Goal: Transaction & Acquisition: Purchase product/service

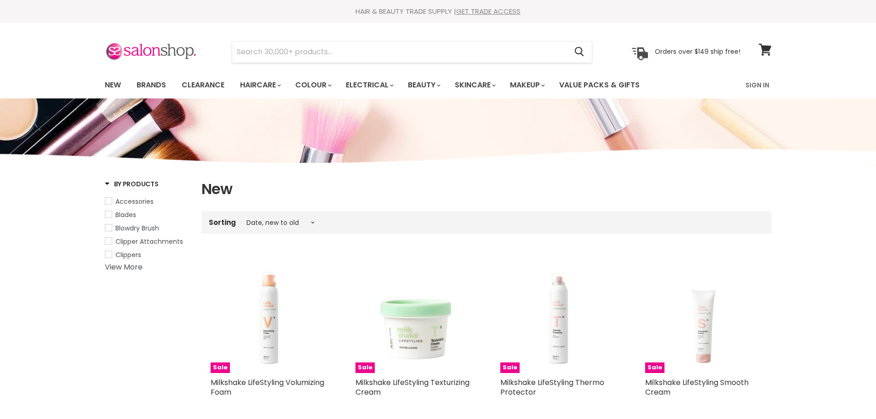
select select "created-descending"
drag, startPoint x: 0, startPoint y: 0, endPoint x: 339, endPoint y: 55, distance: 343.0
click at [339, 55] on input "Search" at bounding box center [399, 51] width 335 height 21
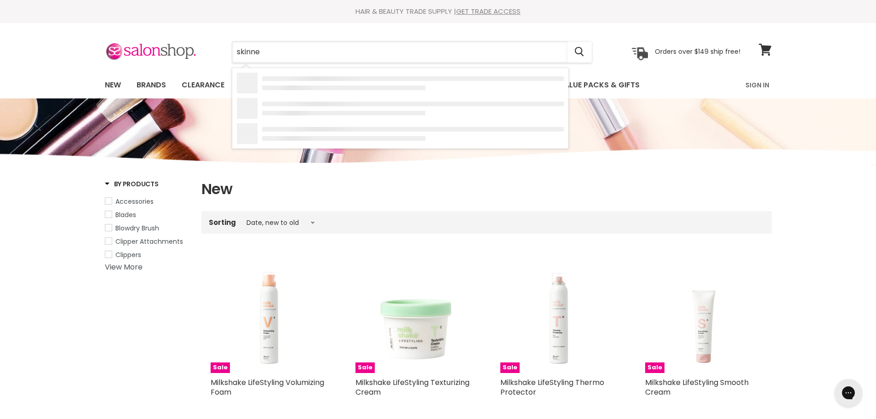
type input "skinned"
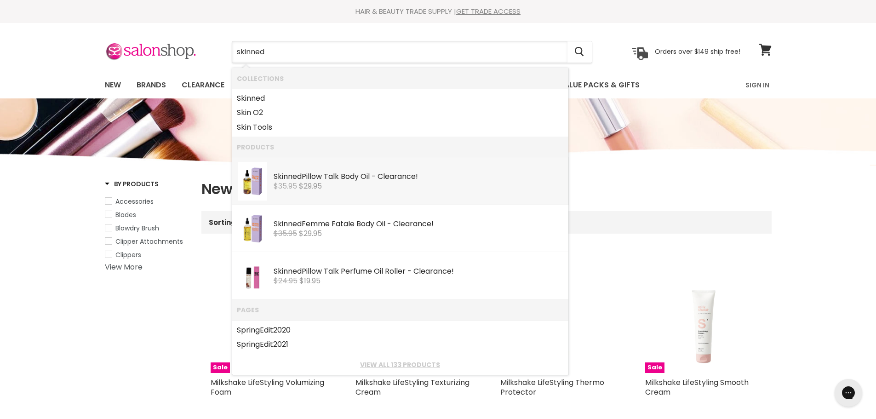
click at [352, 202] on li "Skinned Pillow Talk Body Oil - Clearance! Skinned $35.95 $29.95" at bounding box center [400, 180] width 336 height 47
